Goal: Navigation & Orientation: Understand site structure

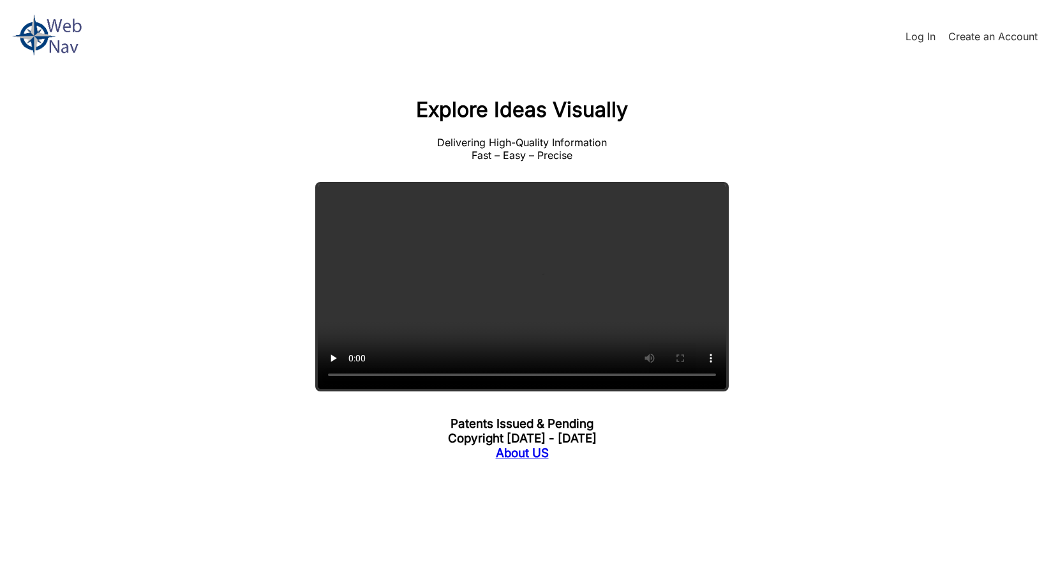
click at [903, 32] on div "Log In Create an Account" at bounding box center [522, 36] width 1044 height 73
click at [915, 40] on link "Log In" at bounding box center [921, 36] width 30 height 13
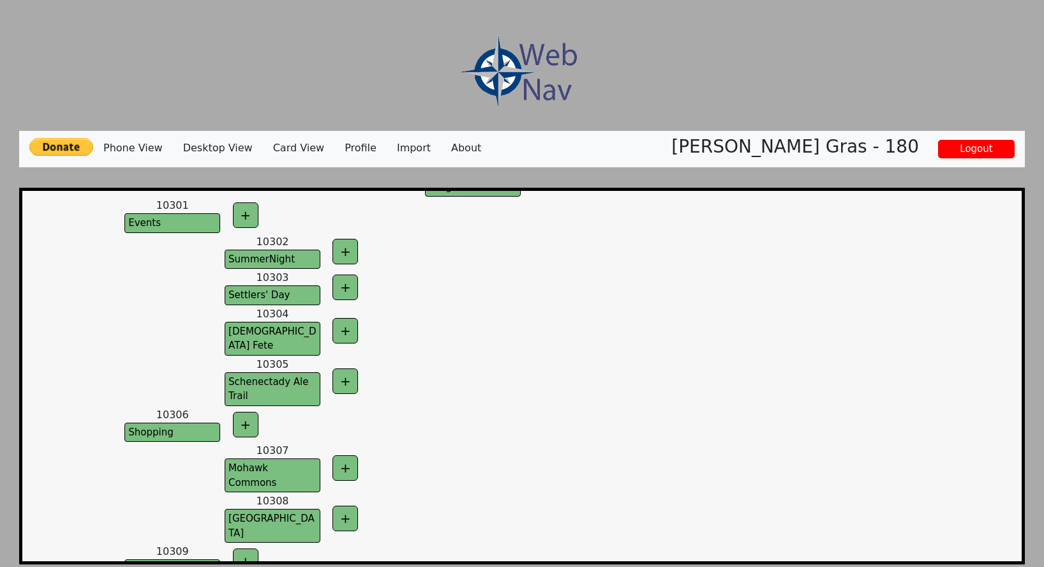
scroll to position [1985, 0]
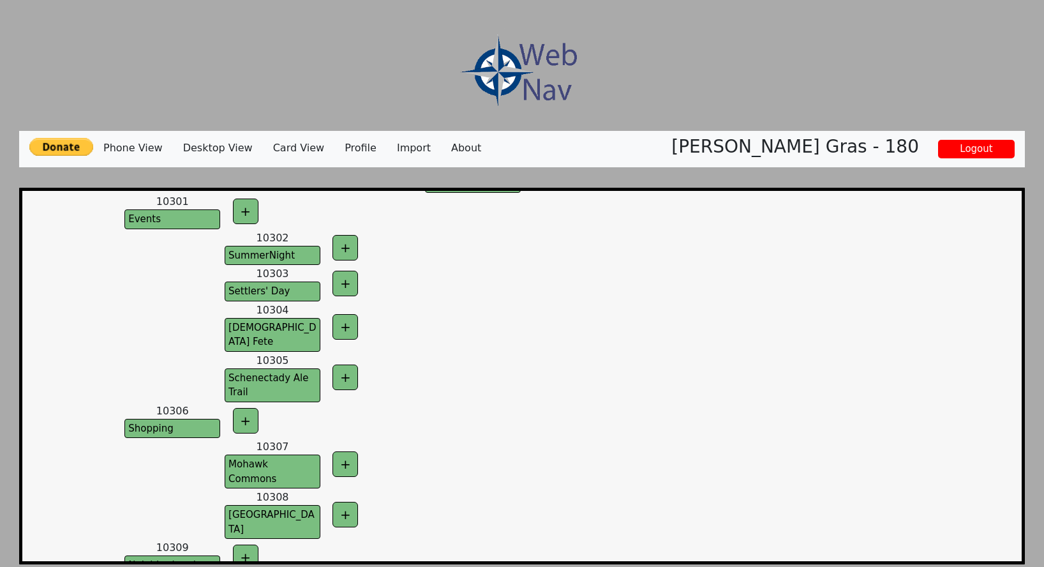
click at [496, 80] on img at bounding box center [516, 70] width 128 height 97
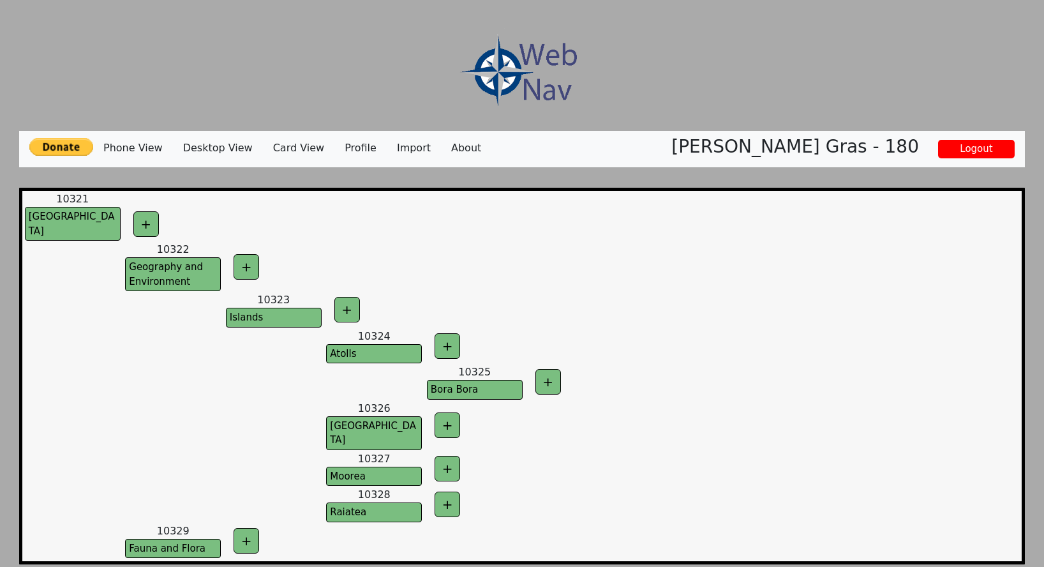
click at [48, 558] on td at bounding box center [72, 576] width 101 height 36
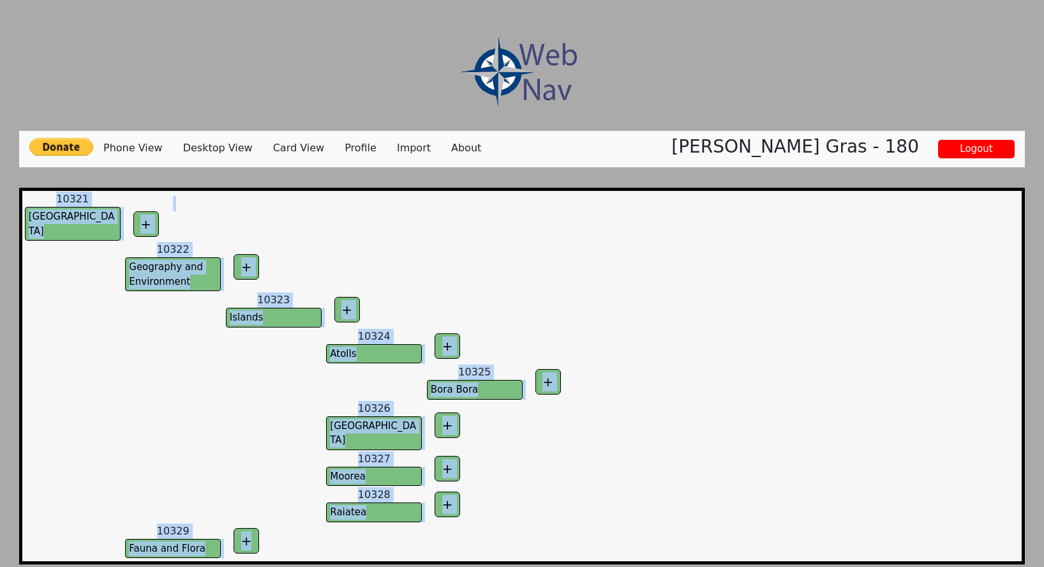
drag, startPoint x: 0, startPoint y: 0, endPoint x: 92, endPoint y: 154, distance: 179.2
click at [88, 158] on div "Phone View Desktop View Card View Profile Import About Seaton Gras - 180 Logout…" at bounding box center [522, 323] width 1006 height 608
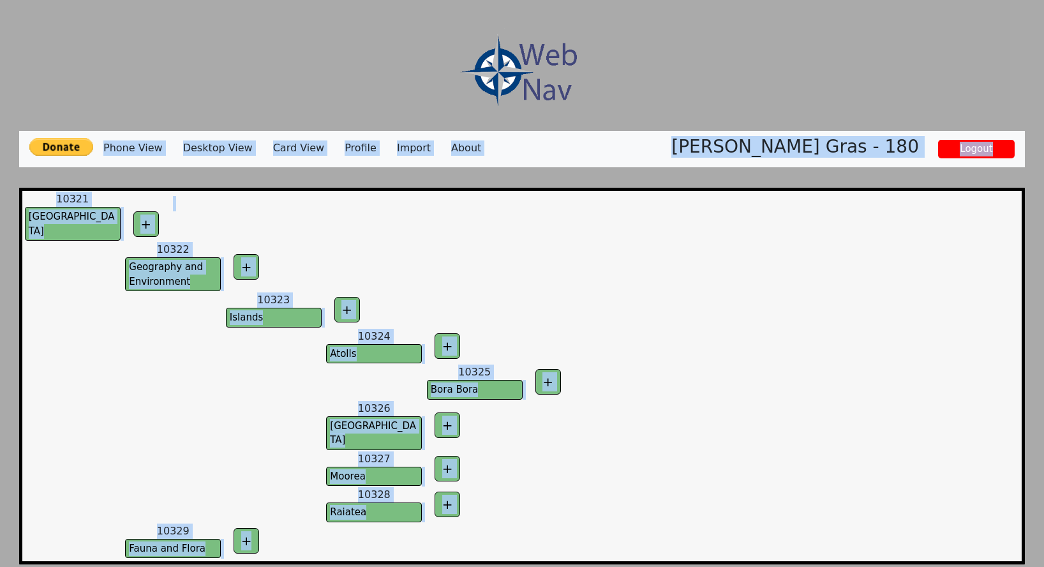
click at [821, 401] on td at bounding box center [772, 425] width 99 height 50
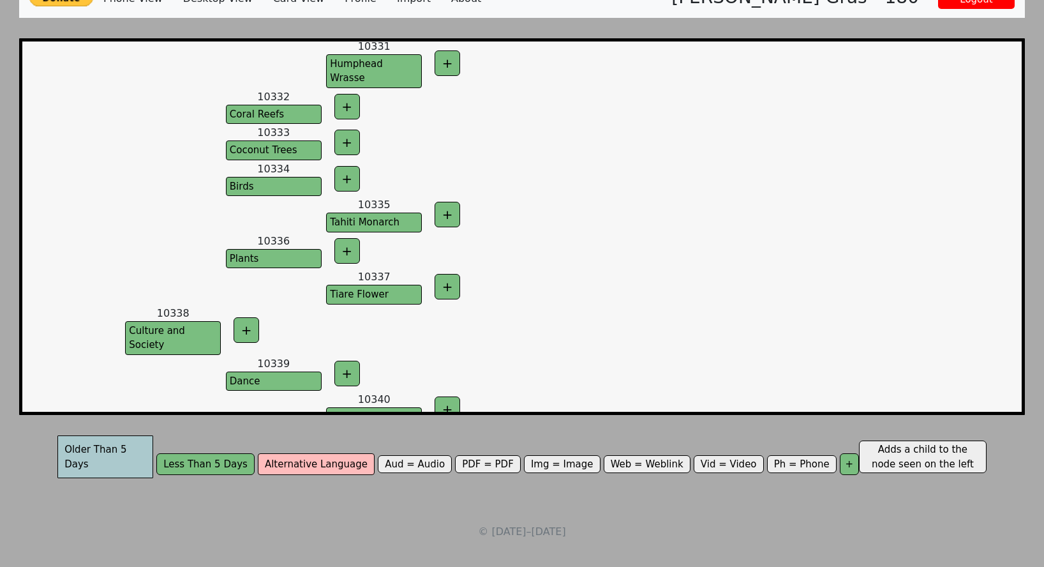
scroll to position [149, 0]
